Goal: Information Seeking & Learning: Learn about a topic

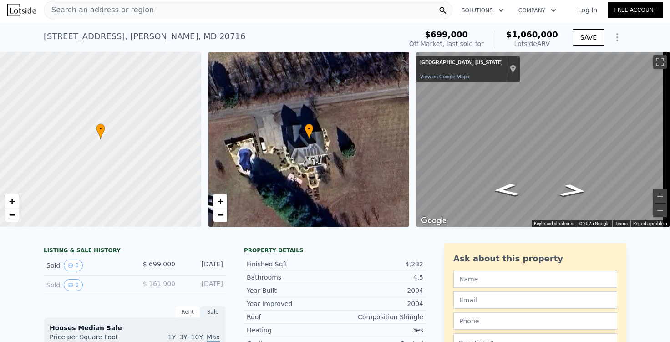
scroll to position [0, 0]
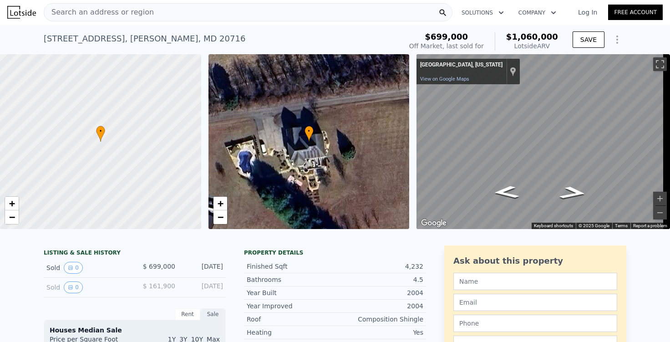
click at [612, 43] on icon "Show Options" at bounding box center [617, 39] width 11 height 11
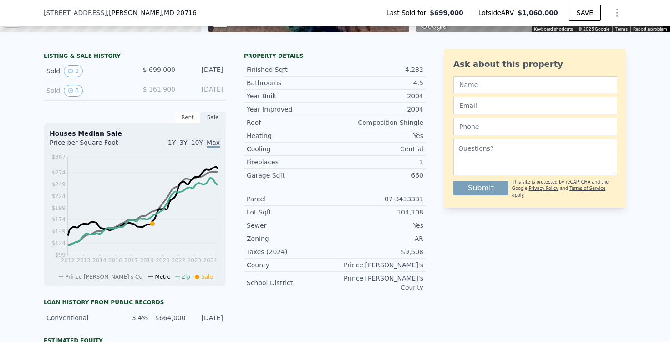
scroll to position [76, 0]
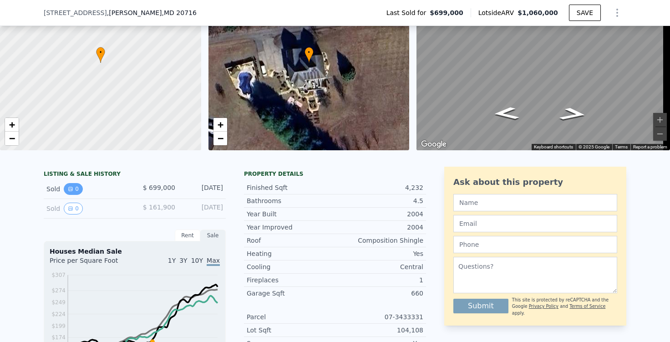
click at [69, 192] on icon "View historical data" at bounding box center [70, 188] width 5 height 5
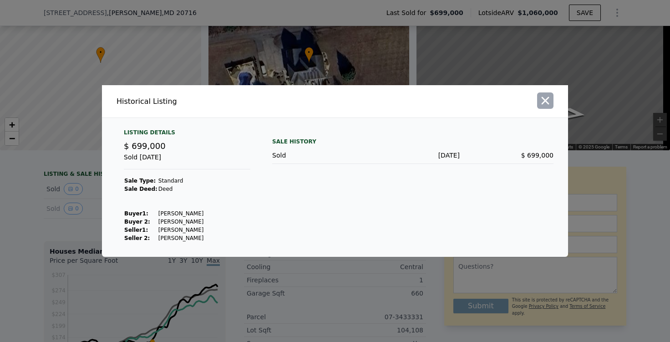
click at [552, 101] on button "button" at bounding box center [545, 100] width 16 height 16
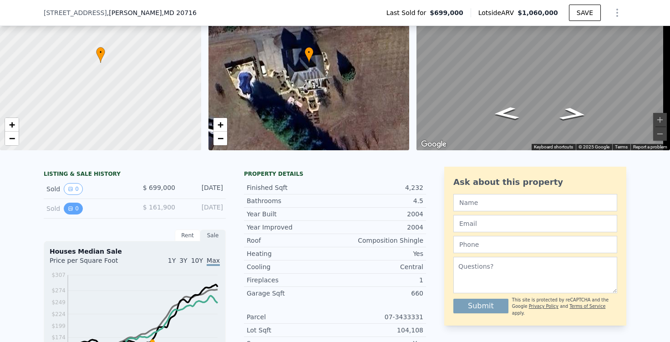
click at [68, 211] on icon "View historical data" at bounding box center [70, 208] width 5 height 5
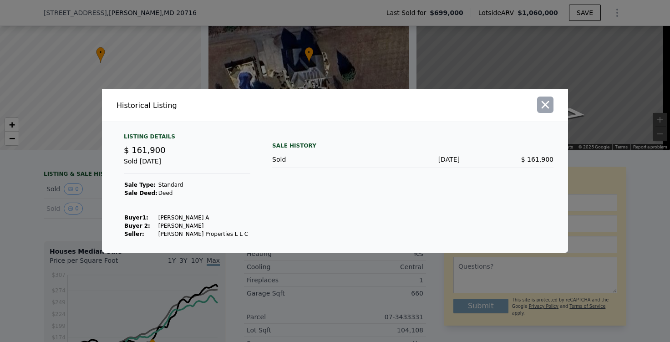
click at [547, 107] on icon "button" at bounding box center [546, 105] width 8 height 8
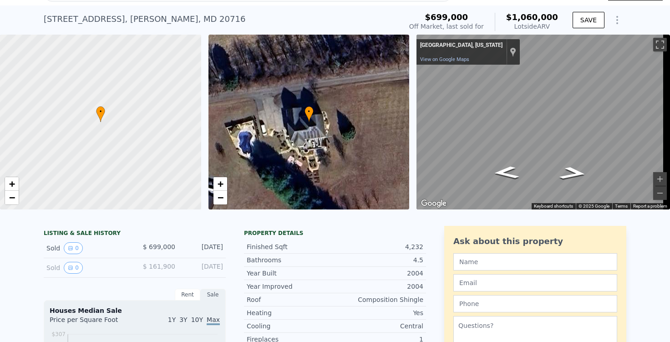
scroll to position [0, 0]
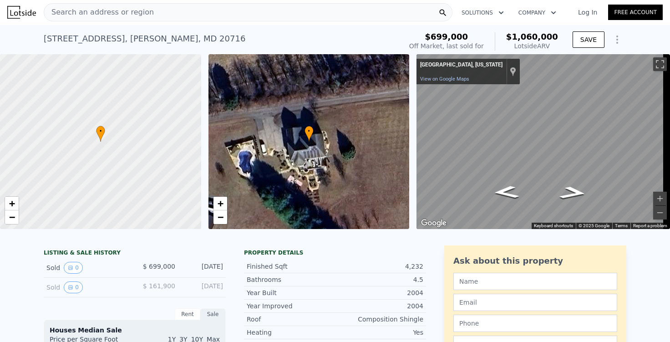
click at [612, 40] on icon "Show Options" at bounding box center [617, 39] width 11 height 11
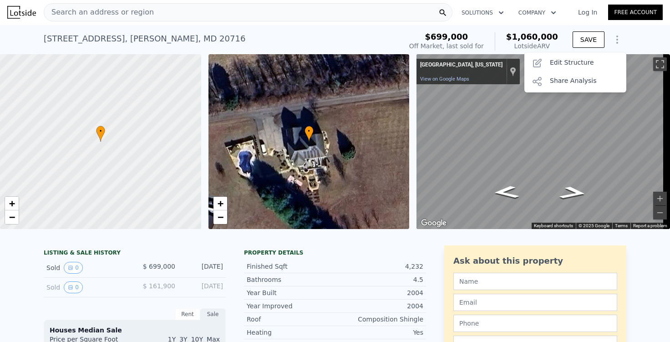
click at [642, 34] on div "[STREET_ADDRESS][PERSON_NAME] Sold [DATE] for $699k (~ARV $1.060m ) $699,000 Of…" at bounding box center [335, 39] width 670 height 29
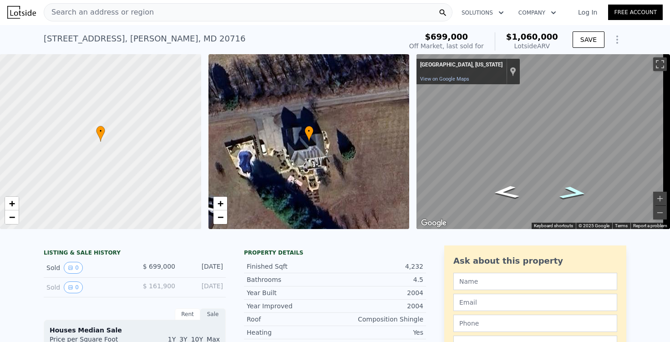
click at [572, 193] on icon "Go West" at bounding box center [573, 193] width 51 height 20
click at [572, 193] on icon "Go West" at bounding box center [573, 191] width 43 height 18
click at [513, 191] on icon "Go East" at bounding box center [506, 190] width 43 height 18
click at [513, 191] on icon "Go East" at bounding box center [506, 189] width 51 height 20
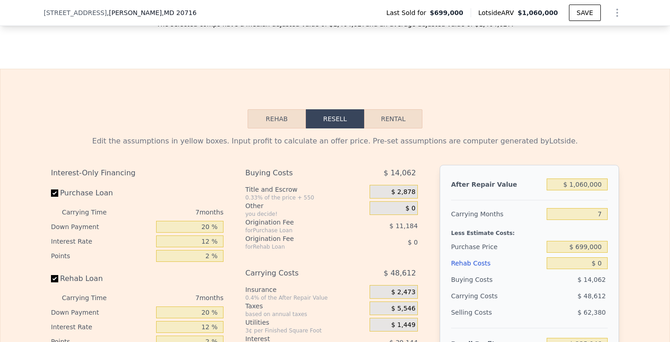
scroll to position [1218, 0]
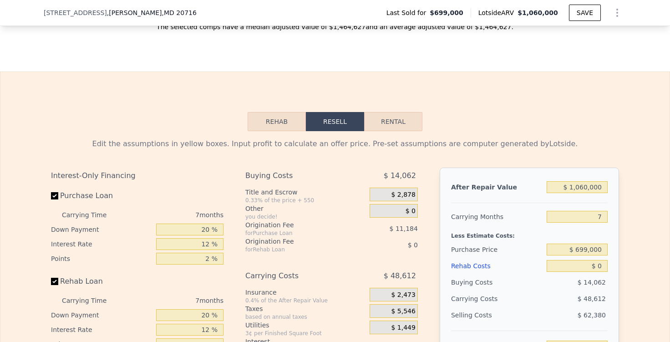
click at [262, 126] on button "Rehab" at bounding box center [277, 121] width 58 height 19
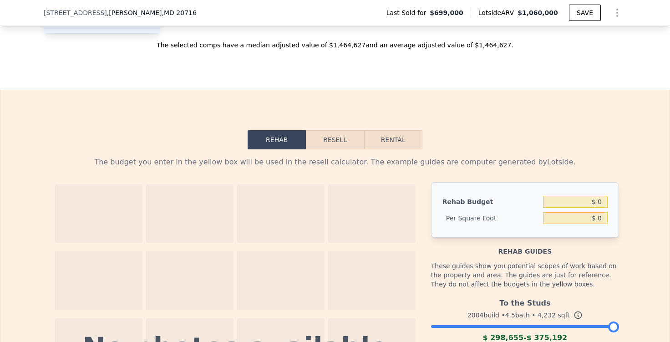
scroll to position [1200, 0]
click at [375, 144] on button "Rental" at bounding box center [393, 139] width 58 height 19
select select "30"
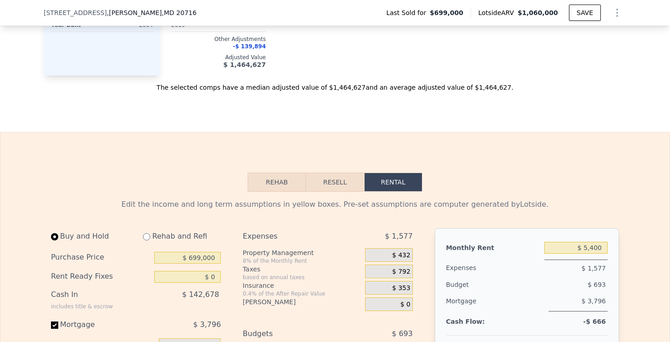
scroll to position [1156, 0]
click at [275, 190] on button "Rehab" at bounding box center [277, 183] width 58 height 19
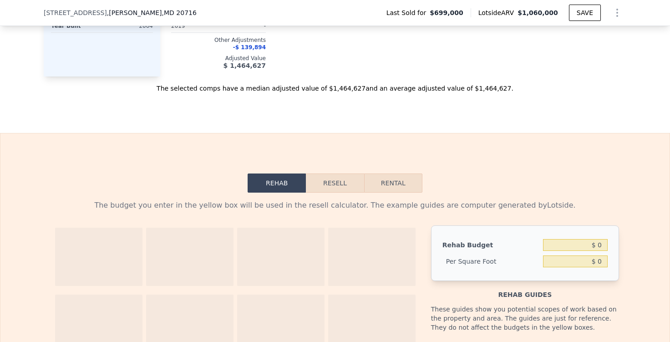
click at [337, 193] on button "Resell" at bounding box center [335, 183] width 58 height 19
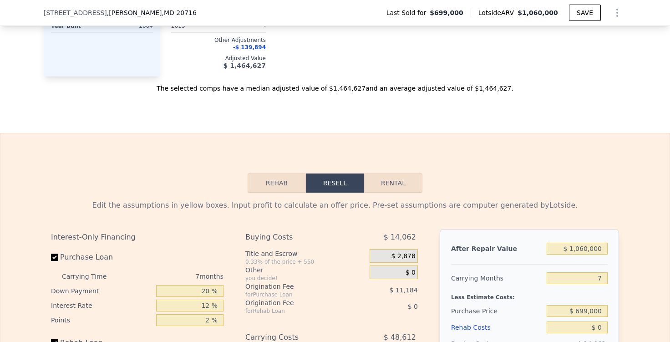
click at [398, 193] on button "Rental" at bounding box center [393, 183] width 58 height 19
select select "30"
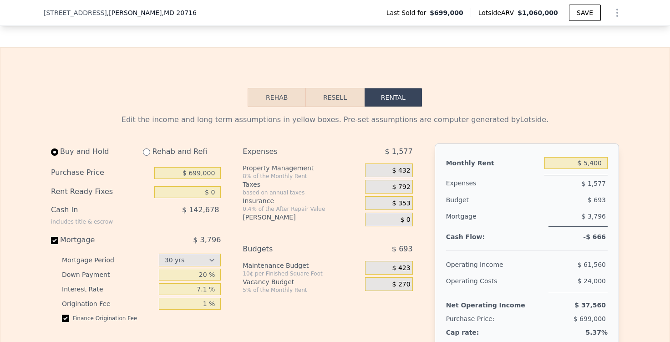
scroll to position [1239, 0]
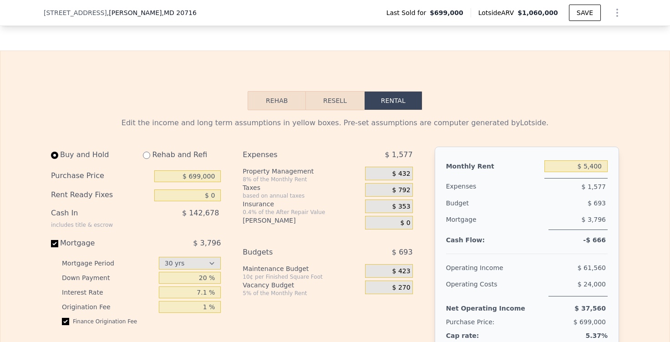
click at [270, 103] on button "Rehab" at bounding box center [277, 100] width 58 height 19
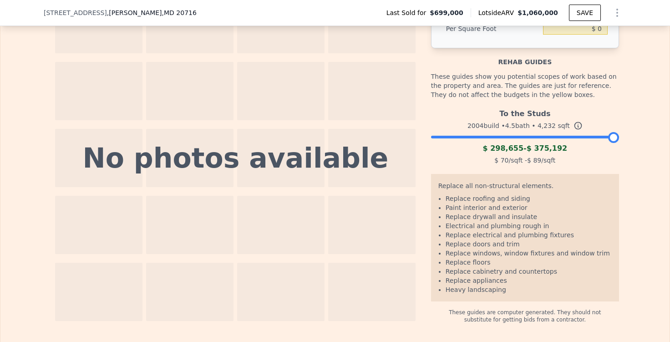
scroll to position [1390, 0]
click at [574, 130] on icon at bounding box center [578, 125] width 9 height 9
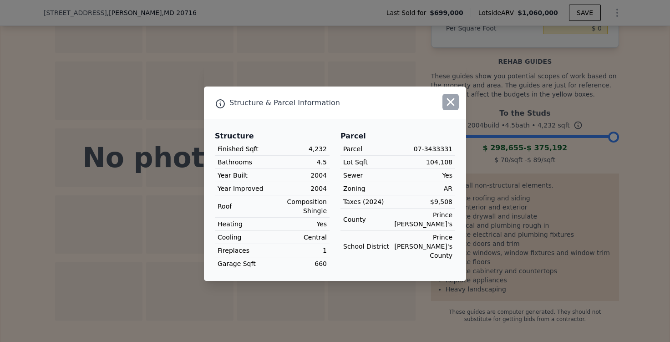
click at [452, 103] on icon "button" at bounding box center [451, 102] width 8 height 8
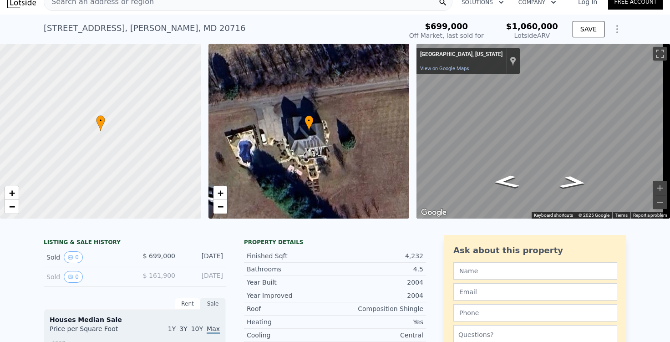
scroll to position [0, 0]
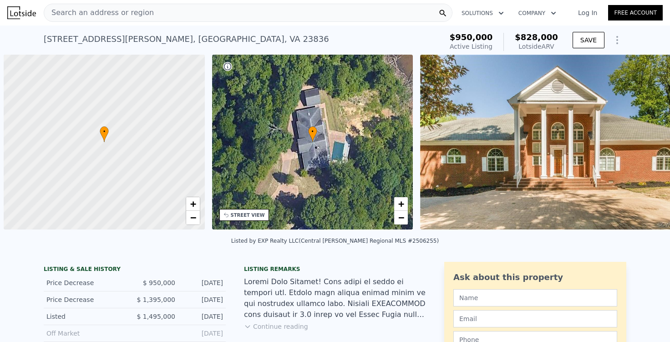
scroll to position [0, 4]
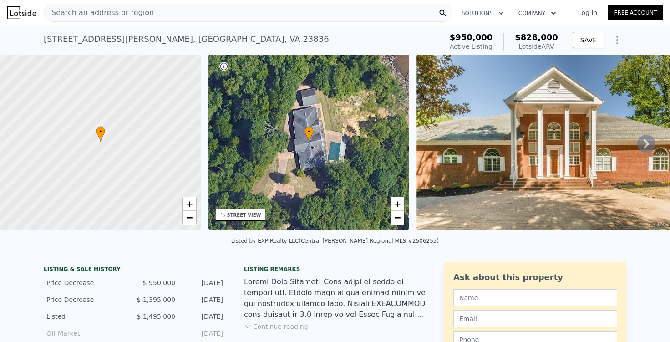
click at [639, 146] on icon at bounding box center [647, 144] width 18 height 18
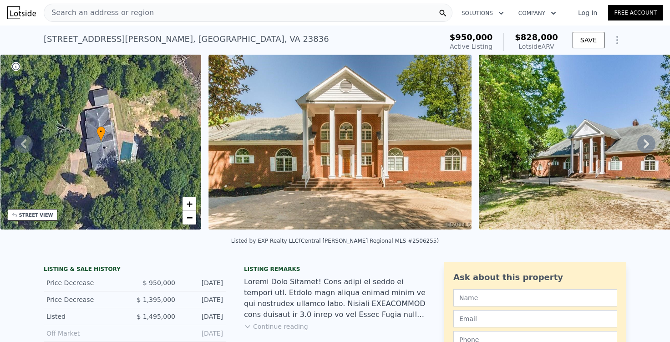
click at [644, 148] on icon at bounding box center [646, 143] width 5 height 9
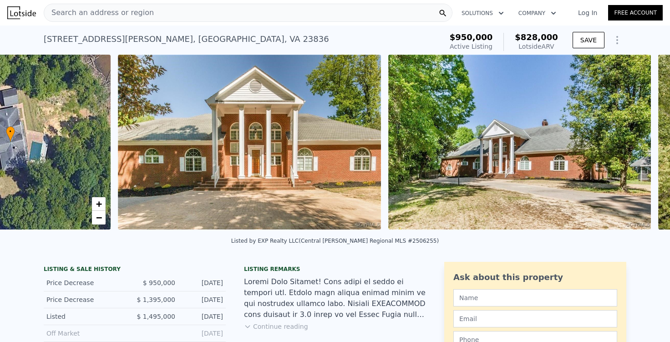
scroll to position [0, 417]
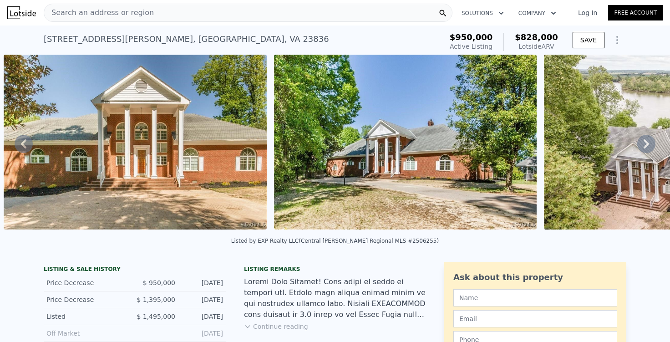
click at [638, 149] on icon at bounding box center [647, 144] width 18 height 18
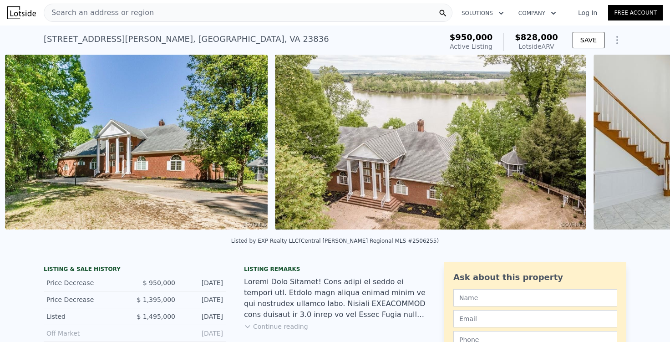
scroll to position [0, 687]
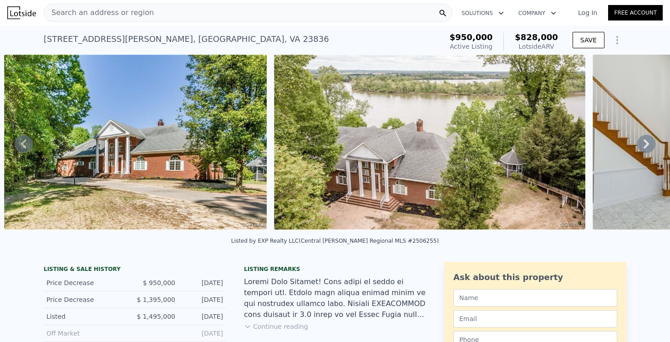
click at [638, 152] on icon at bounding box center [647, 144] width 18 height 18
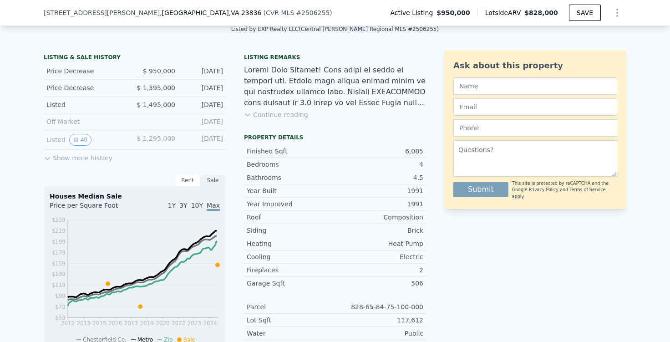
scroll to position [201, 0]
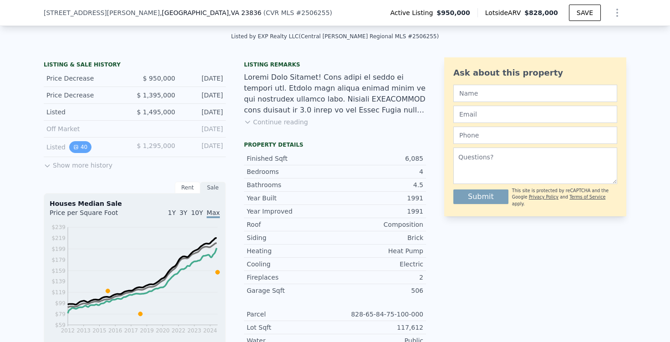
click at [78, 152] on button "40" at bounding box center [80, 147] width 22 height 12
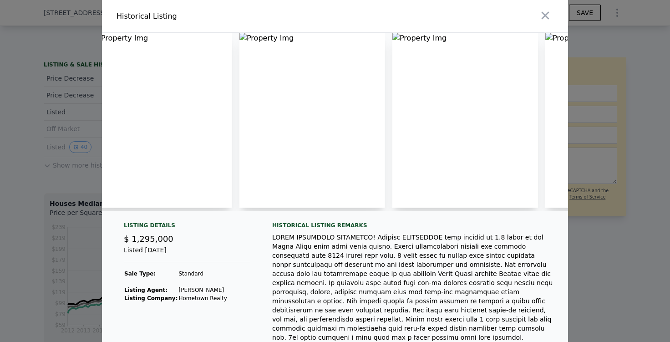
scroll to position [0, 0]
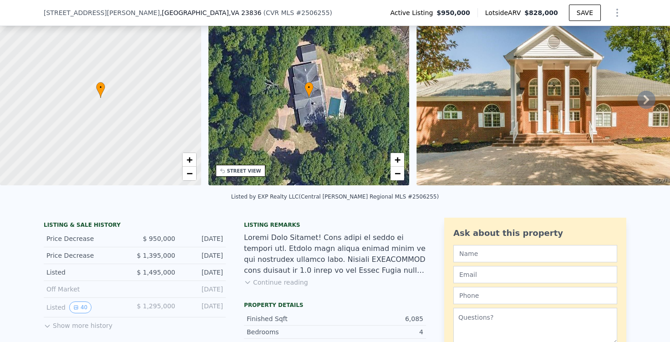
scroll to position [78, 0]
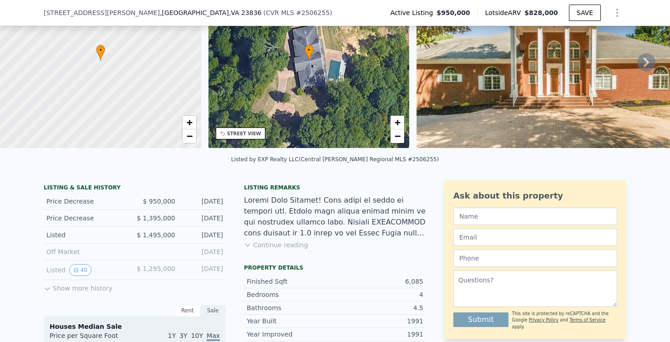
click at [71, 293] on button "Show more history" at bounding box center [78, 286] width 69 height 13
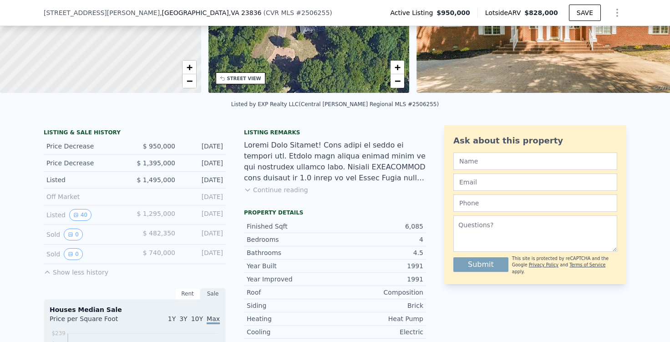
scroll to position [134, 0]
click at [66, 260] on button "0" at bounding box center [73, 254] width 19 height 12
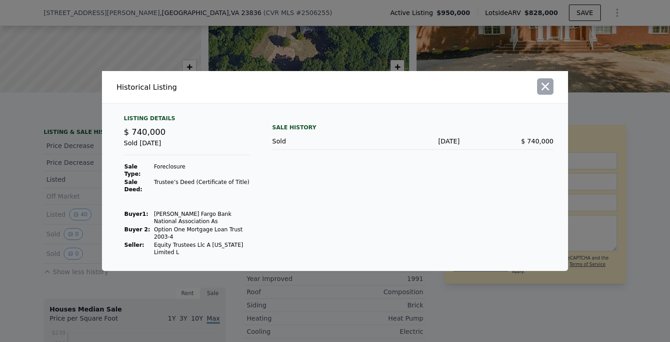
click at [548, 93] on icon "button" at bounding box center [545, 86] width 13 height 13
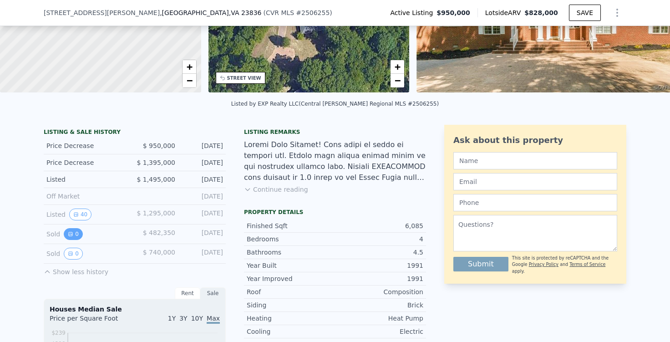
click at [71, 240] on button "0" at bounding box center [73, 234] width 19 height 12
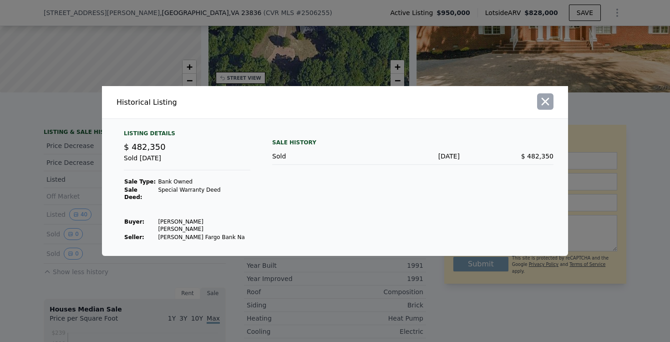
click at [548, 105] on icon "button" at bounding box center [545, 101] width 13 height 13
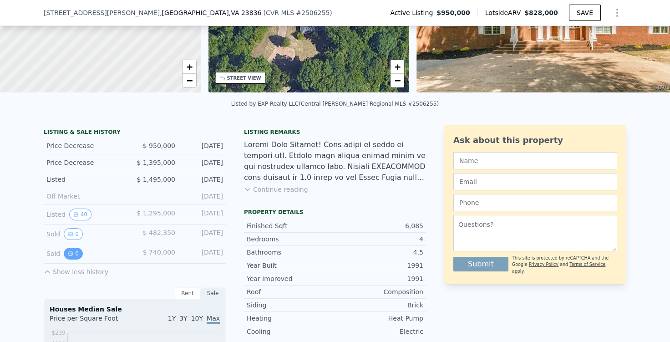
click at [69, 256] on icon "View historical data" at bounding box center [71, 254] width 4 height 4
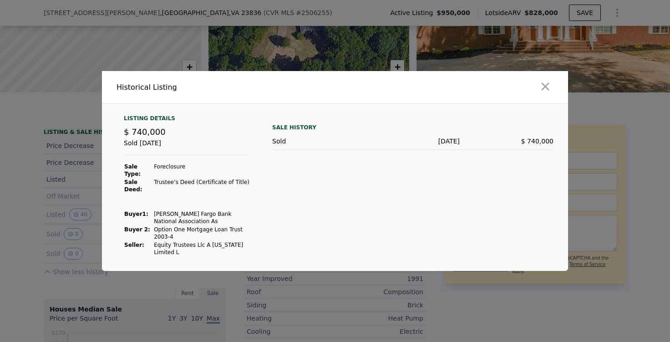
click at [546, 91] on icon "button" at bounding box center [546, 87] width 8 height 8
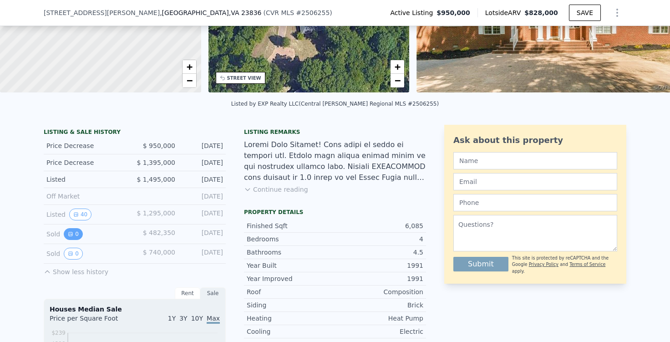
click at [71, 240] on button "0" at bounding box center [73, 234] width 19 height 12
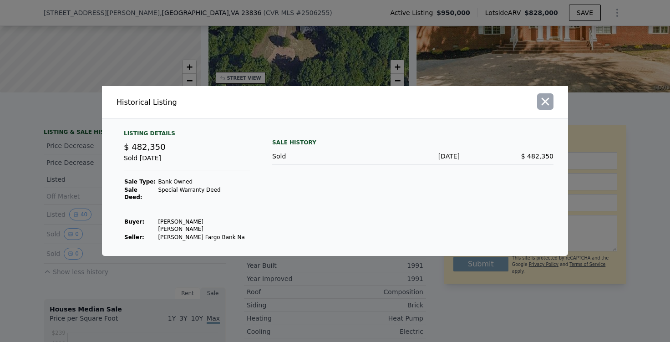
click at [546, 108] on icon "button" at bounding box center [545, 101] width 13 height 13
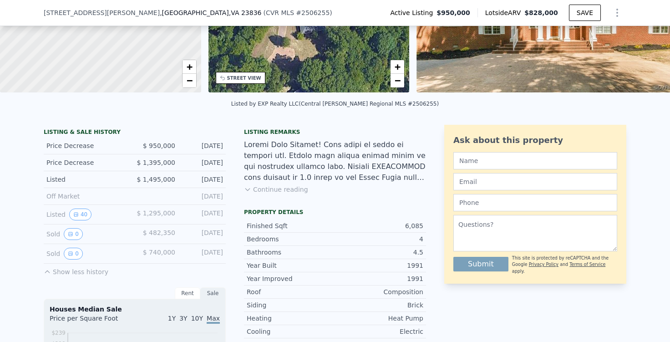
click at [206, 254] on div "Oct 12, 2015" at bounding box center [203, 254] width 41 height 12
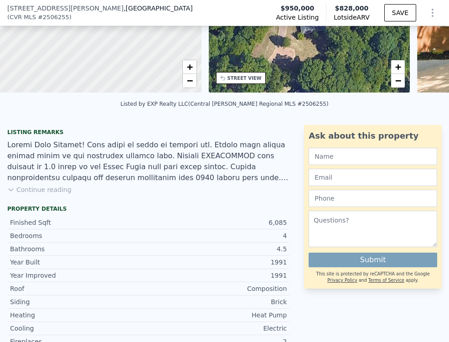
click at [163, 133] on div "Listing remarks Continue reading Property details Finished Sqft 6,085 Bedrooms …" at bounding box center [148, 311] width 297 height 373
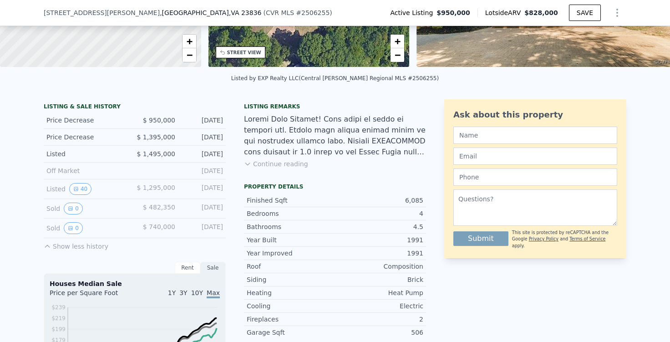
scroll to position [127, 0]
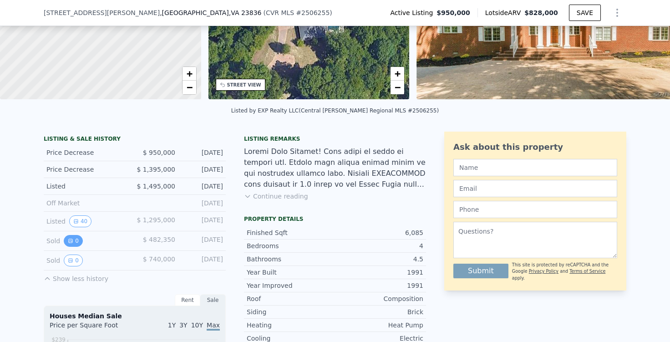
click at [68, 244] on icon "View historical data" at bounding box center [70, 240] width 5 height 5
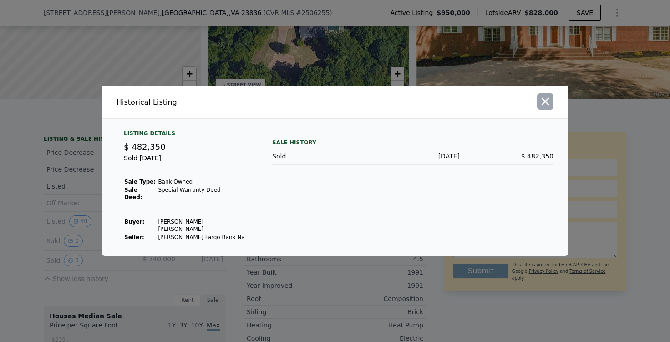
click at [546, 106] on icon "button" at bounding box center [545, 101] width 13 height 13
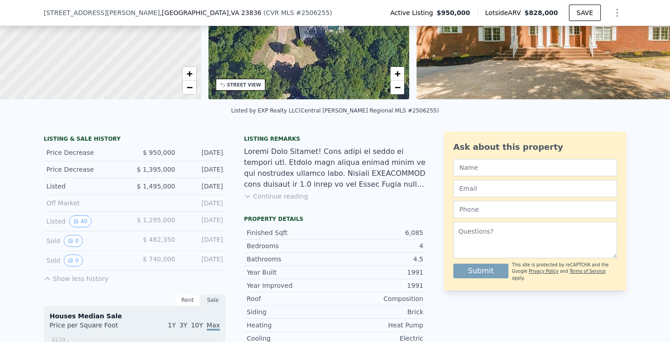
click at [74, 259] on div "Sold 0 $ 740,000 Oct 12, 2015" at bounding box center [135, 261] width 182 height 20
click at [70, 263] on button "0" at bounding box center [73, 261] width 19 height 12
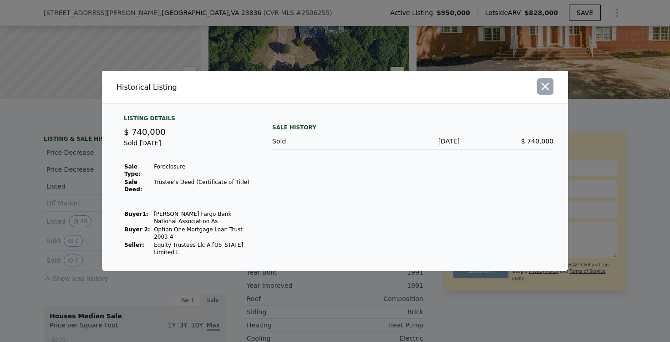
click at [547, 90] on icon "button" at bounding box center [545, 86] width 13 height 13
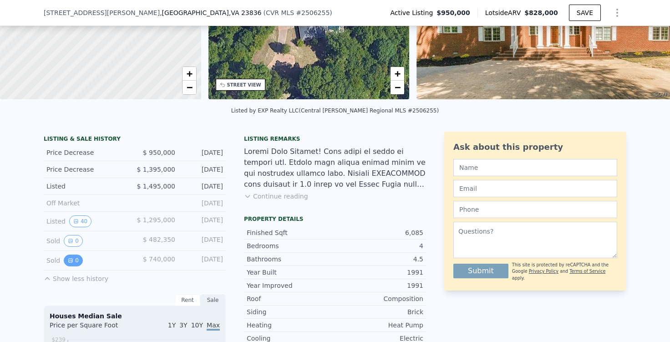
click at [65, 264] on button "0" at bounding box center [73, 261] width 19 height 12
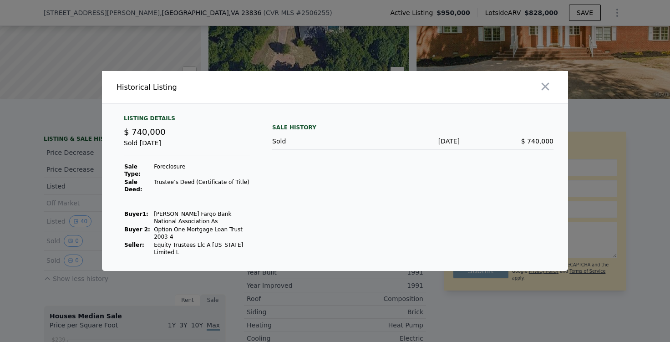
click at [172, 181] on td "Trustee’s Deed (Certificate of Title)" at bounding box center [201, 185] width 97 height 15
click at [542, 95] on button "button" at bounding box center [545, 86] width 16 height 16
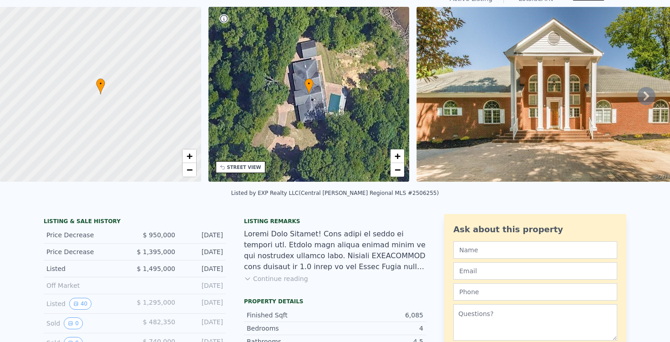
scroll to position [33, 0]
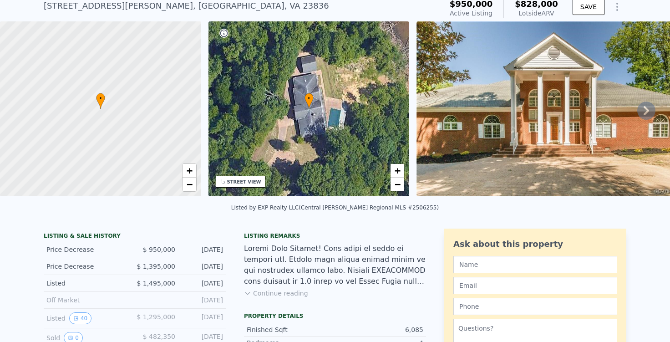
click at [7, 207] on div "Listed by EXP Realty LLC (Central Viginia Regional MLS #2506255)" at bounding box center [335, 210] width 670 height 22
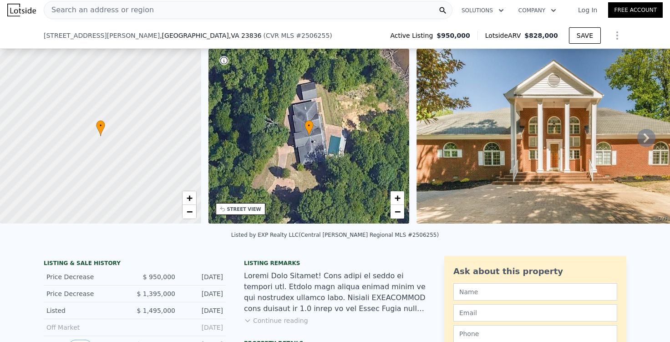
scroll to position [153, 0]
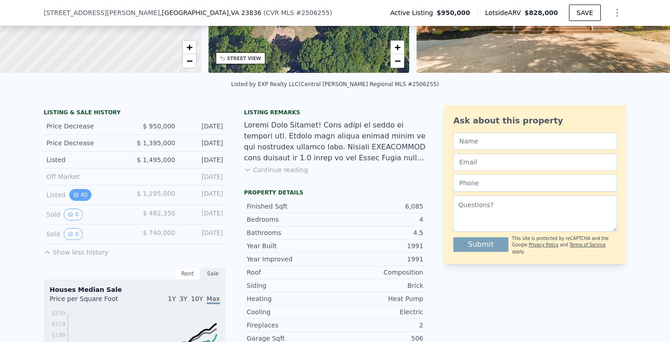
click at [79, 196] on button "40" at bounding box center [80, 195] width 22 height 12
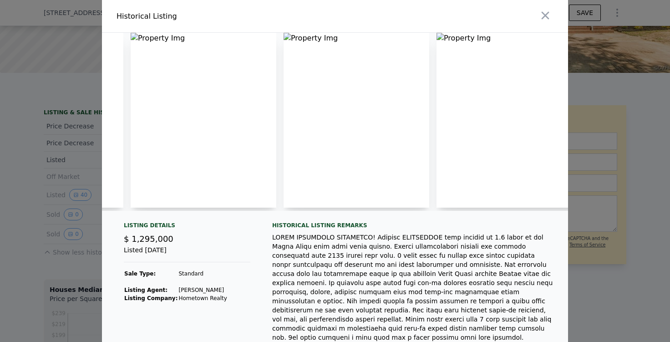
scroll to position [0, 3032]
click at [551, 13] on div at bounding box center [454, 16] width 230 height 32
click at [540, 15] on icon "button" at bounding box center [545, 15] width 13 height 13
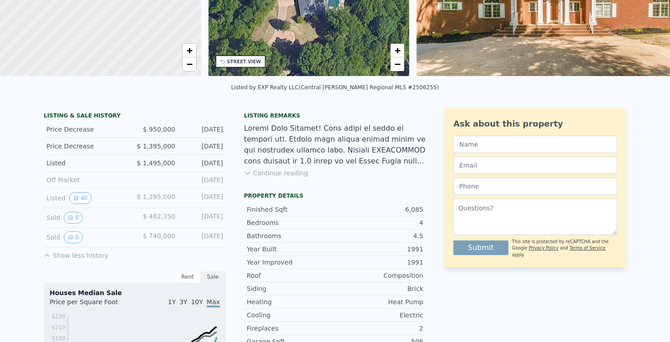
scroll to position [0, 0]
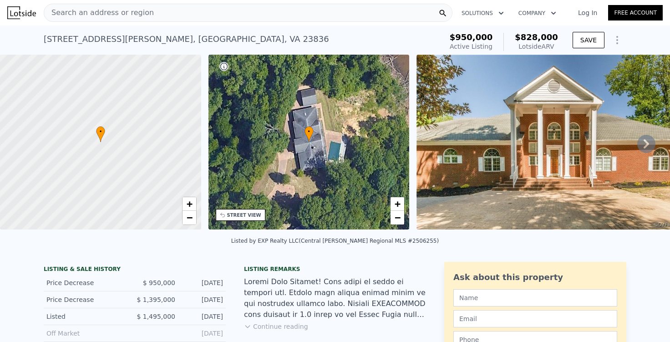
click at [545, 46] on div "Lotside ARV" at bounding box center [536, 46] width 43 height 9
click at [558, 48] on div "$950,000 Active Listing $828,000 Lotside ARV" at bounding box center [504, 42] width 116 height 26
click at [615, 39] on icon "Show Options" at bounding box center [617, 40] width 11 height 11
